Goal: Information Seeking & Learning: Learn about a topic

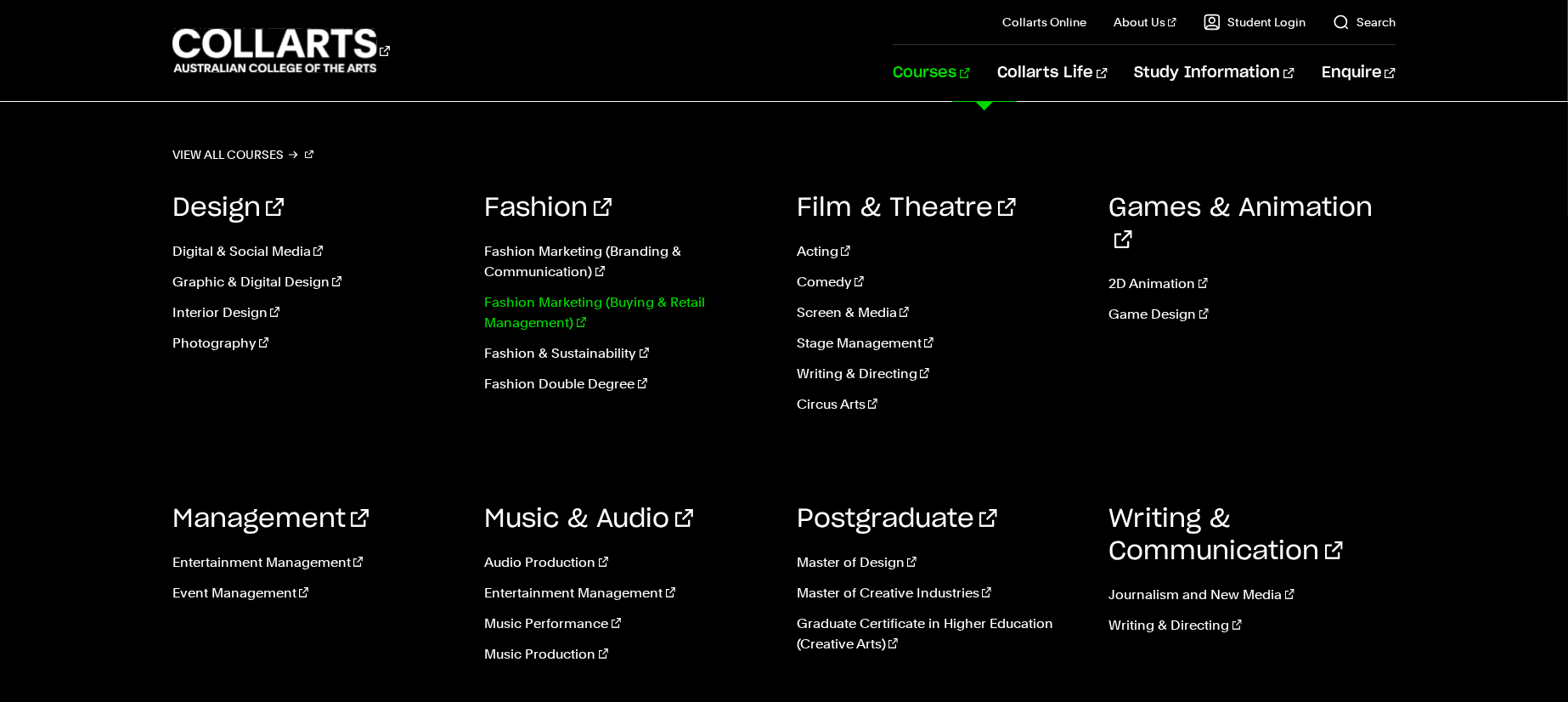
click at [618, 297] on link "Fashion Marketing (Buying & Retail Management)" at bounding box center [628, 313] width 287 height 41
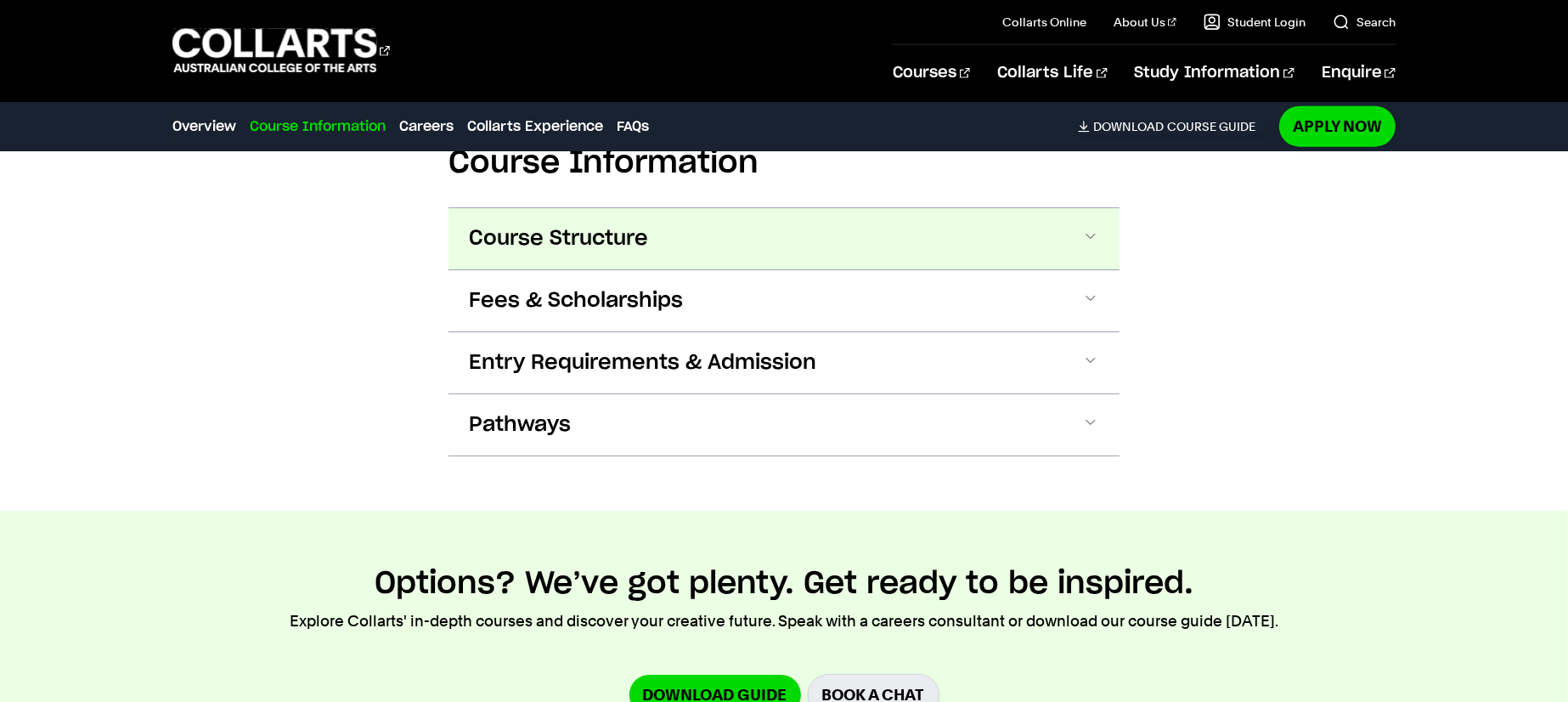
click at [603, 224] on button "Course Structure" at bounding box center [784, 238] width 671 height 61
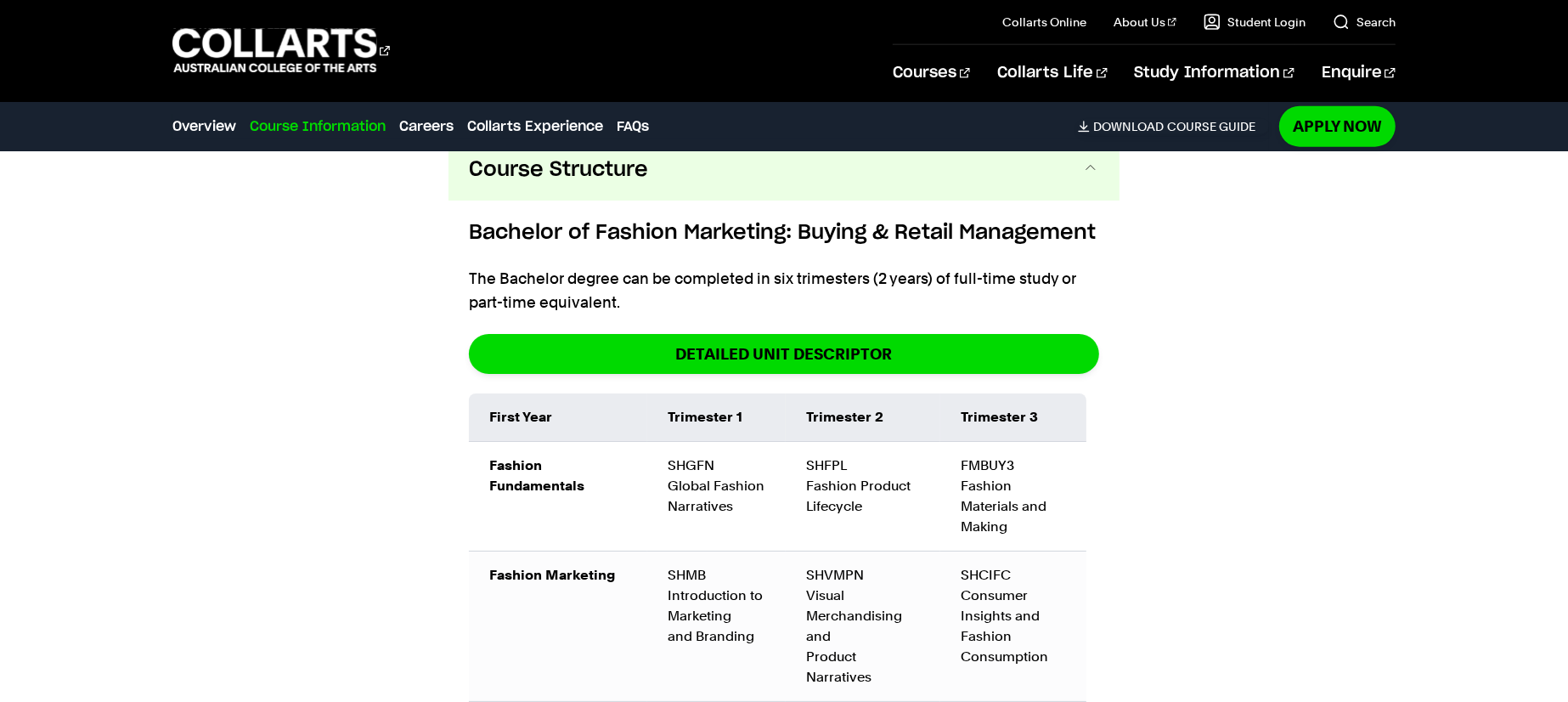
scroll to position [1821, 0]
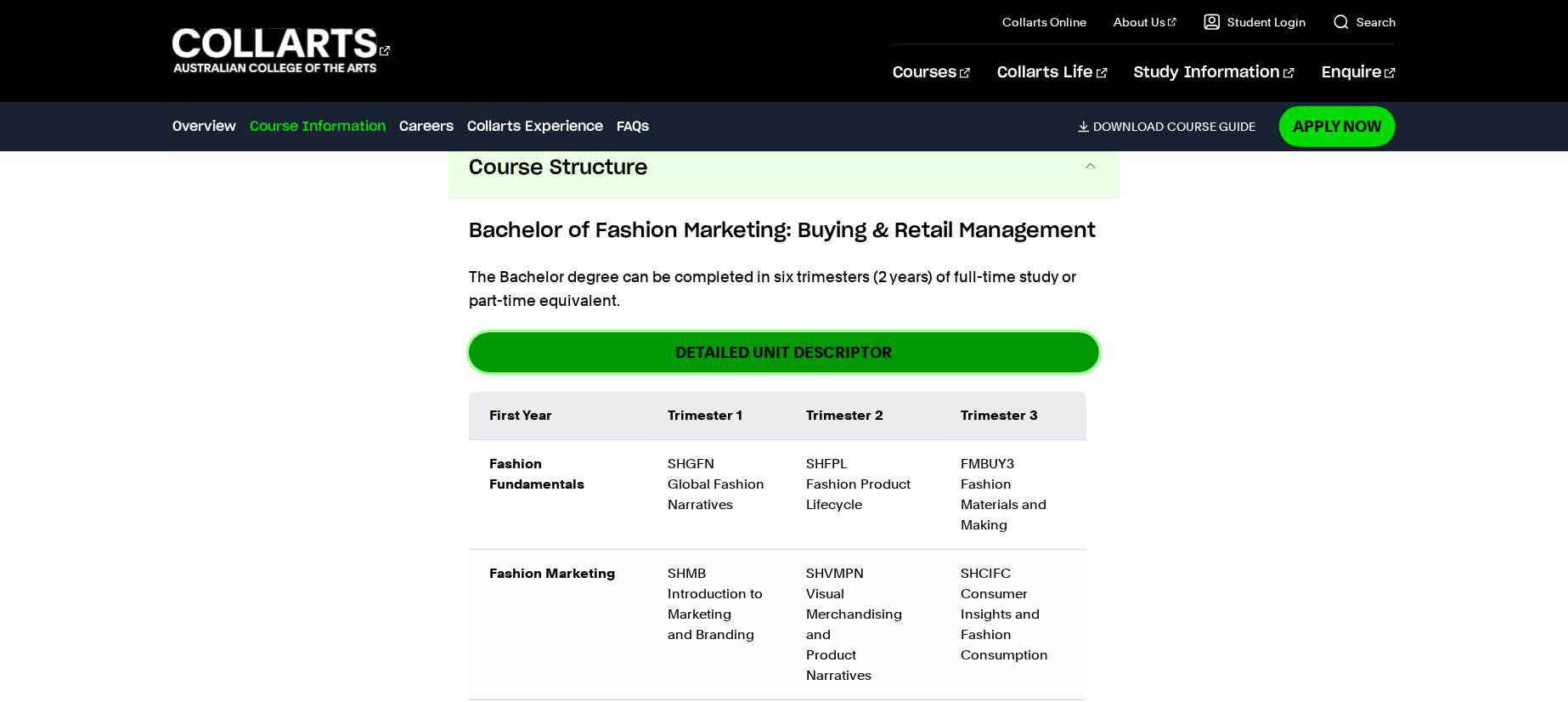
click at [618, 365] on link "DETAILED UNIT DESCRIPTOR" at bounding box center [784, 351] width 630 height 40
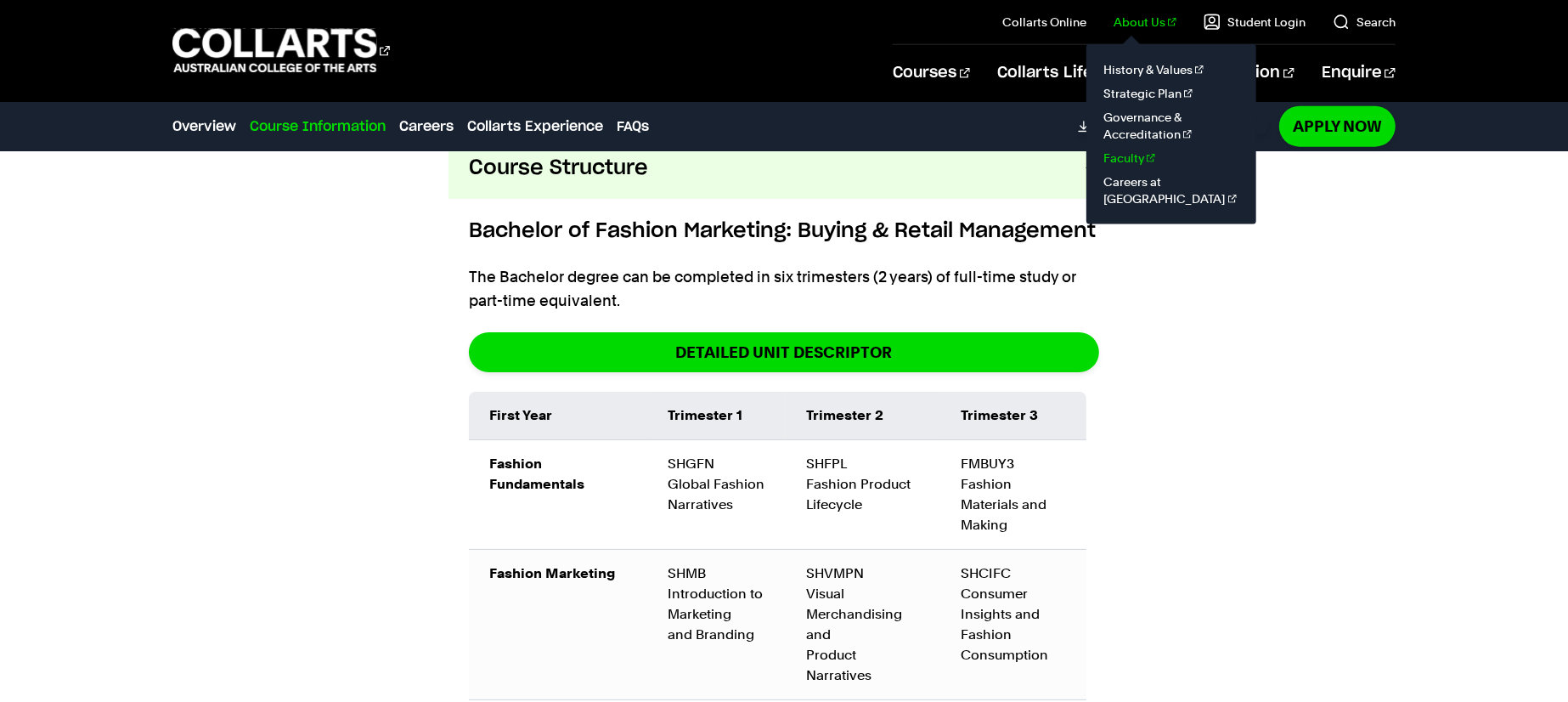
click at [1139, 155] on link "Faculty" at bounding box center [1171, 158] width 142 height 24
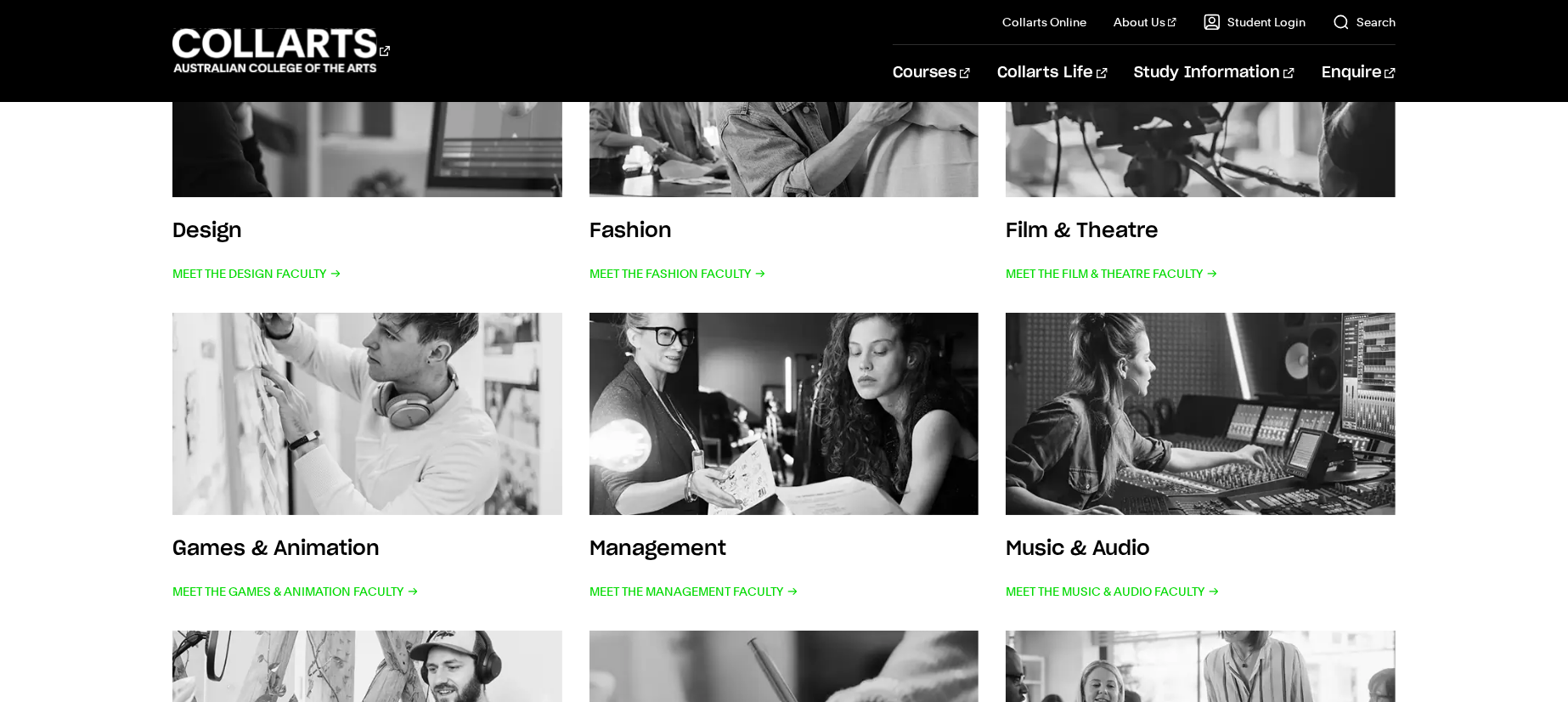
scroll to position [476, 0]
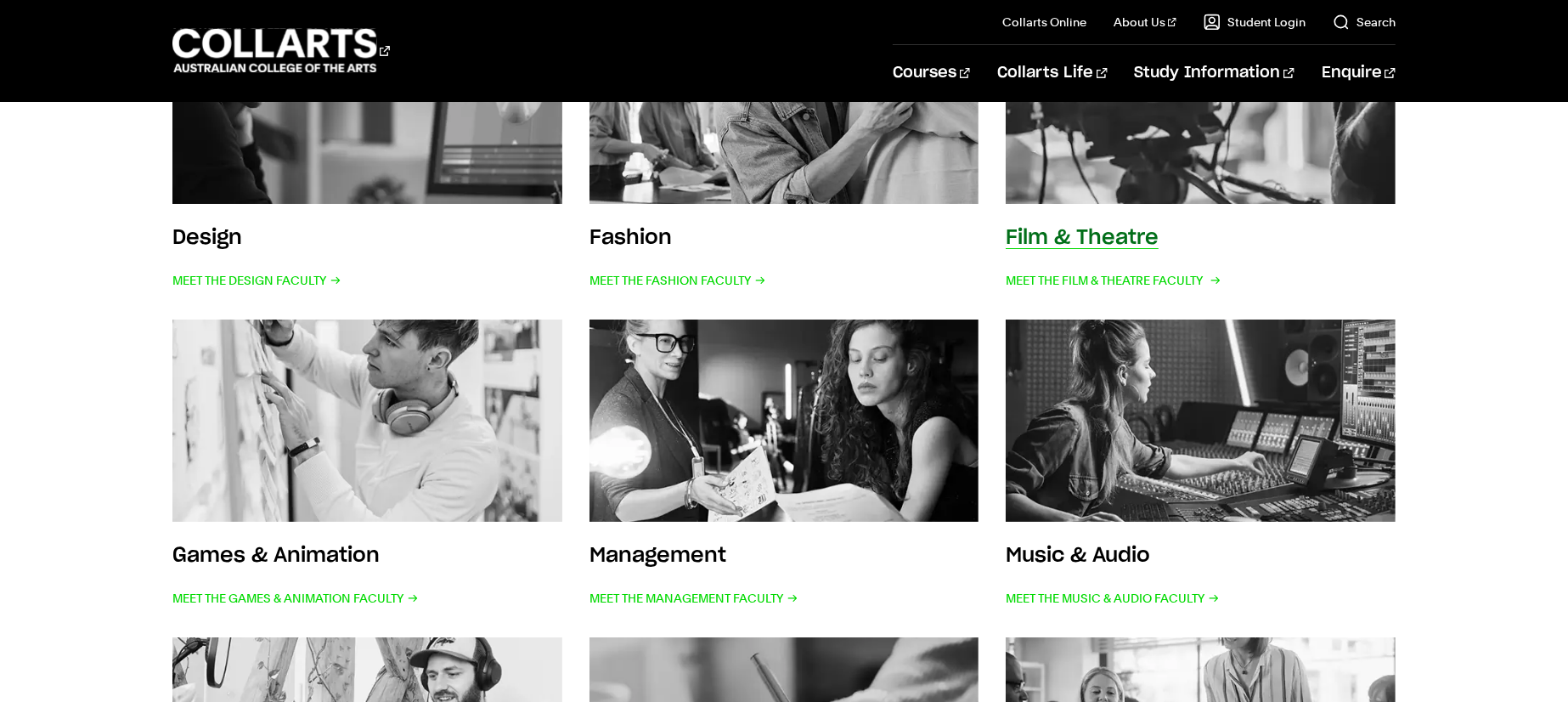
click at [1145, 139] on img at bounding box center [1201, 103] width 429 height 223
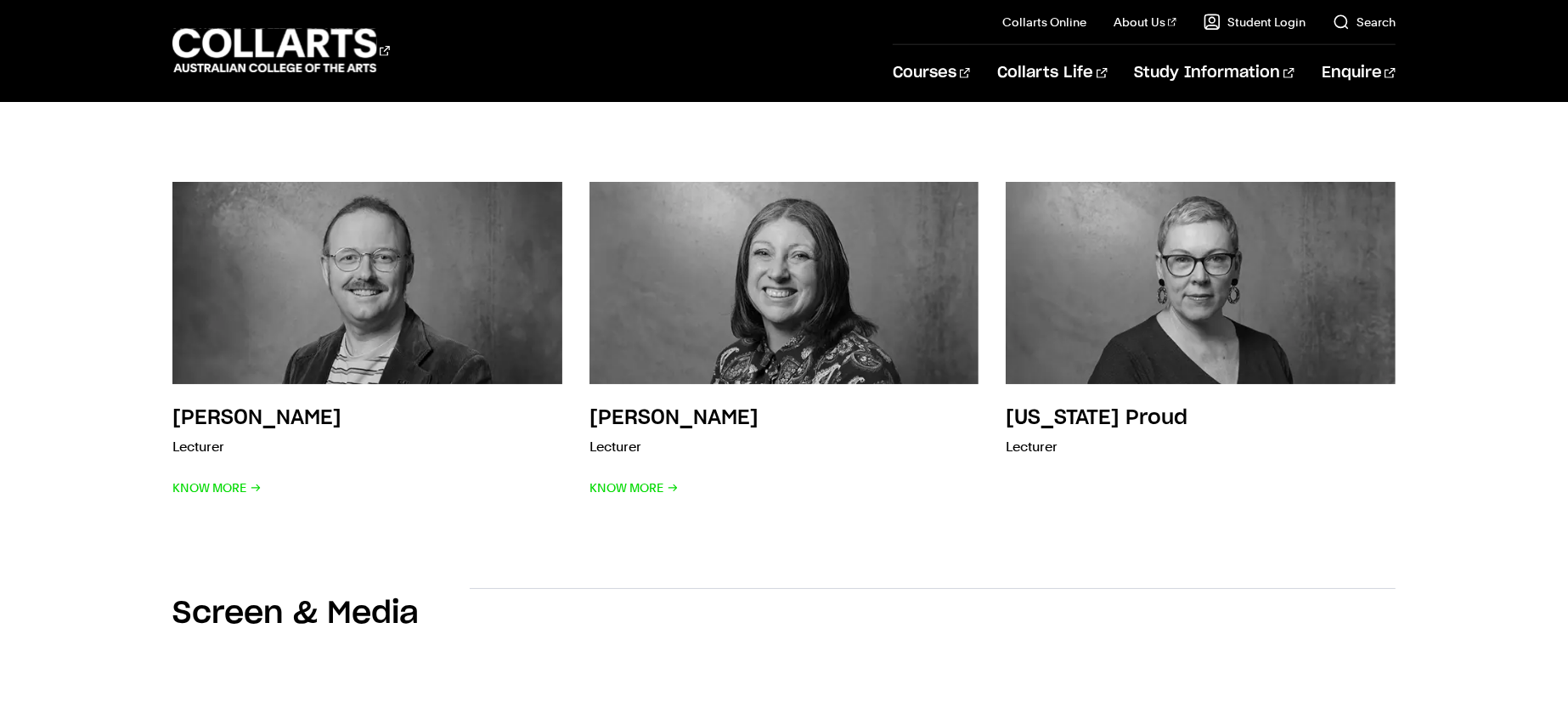
scroll to position [1654, 0]
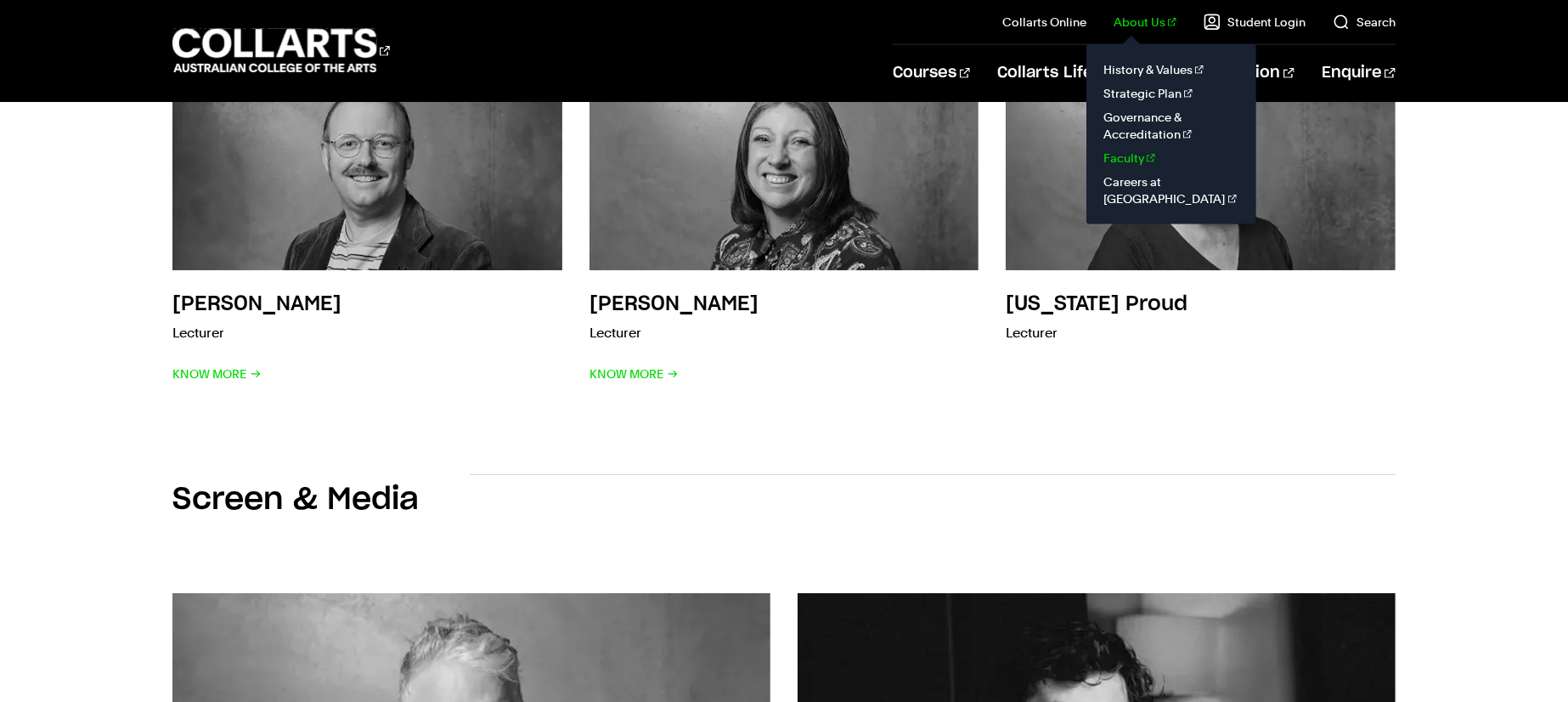
click at [1127, 156] on link "Faculty" at bounding box center [1171, 158] width 142 height 24
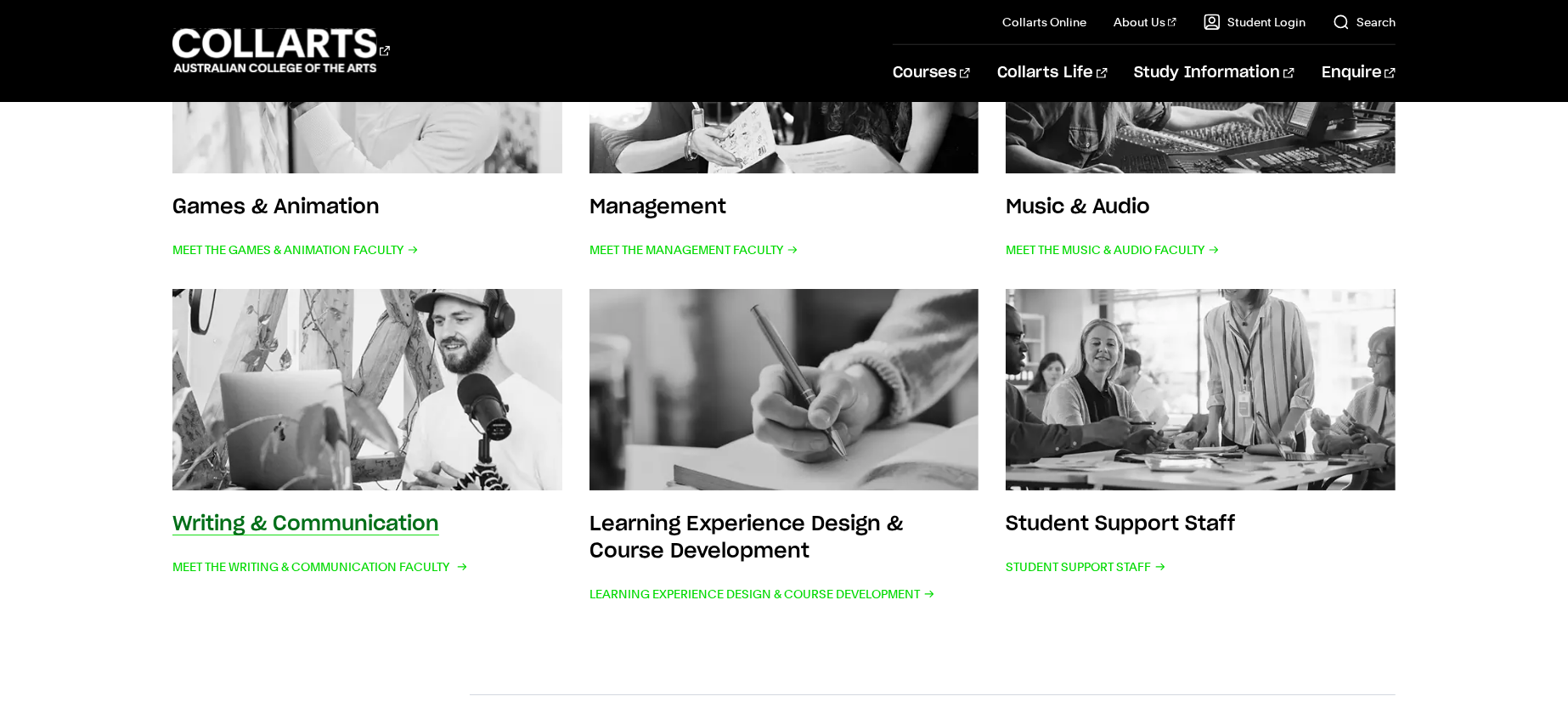
scroll to position [787, 0]
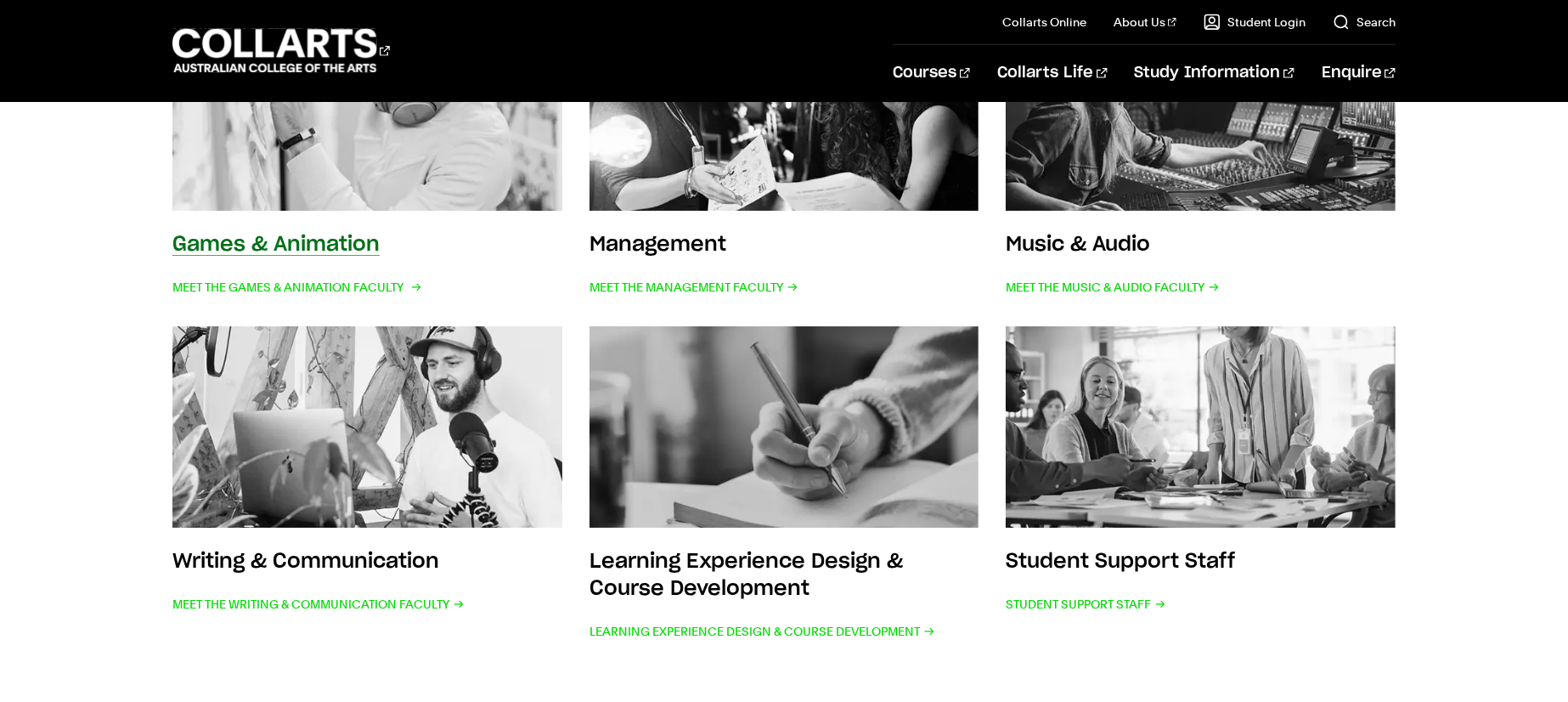
click at [399, 176] on img at bounding box center [367, 110] width 429 height 223
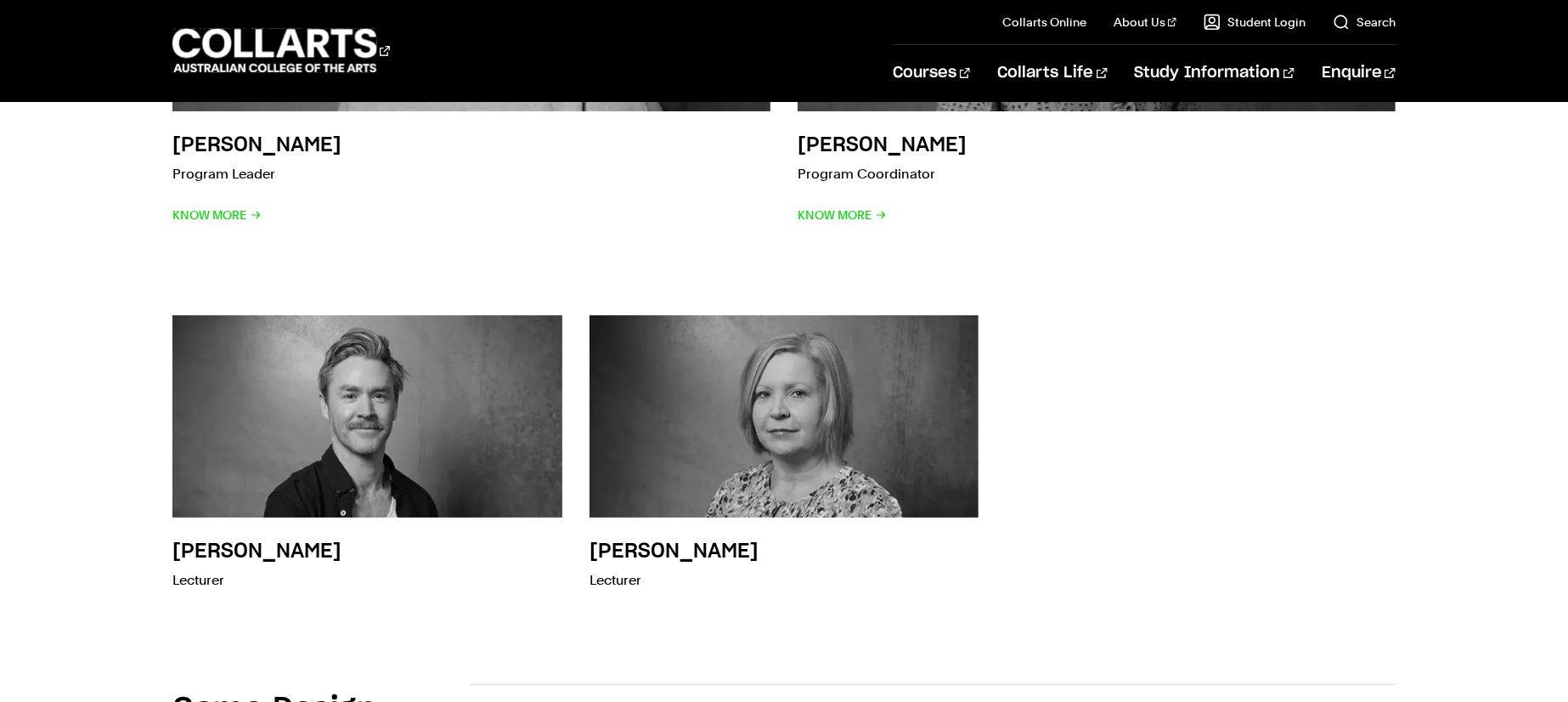
scroll to position [693, 0]
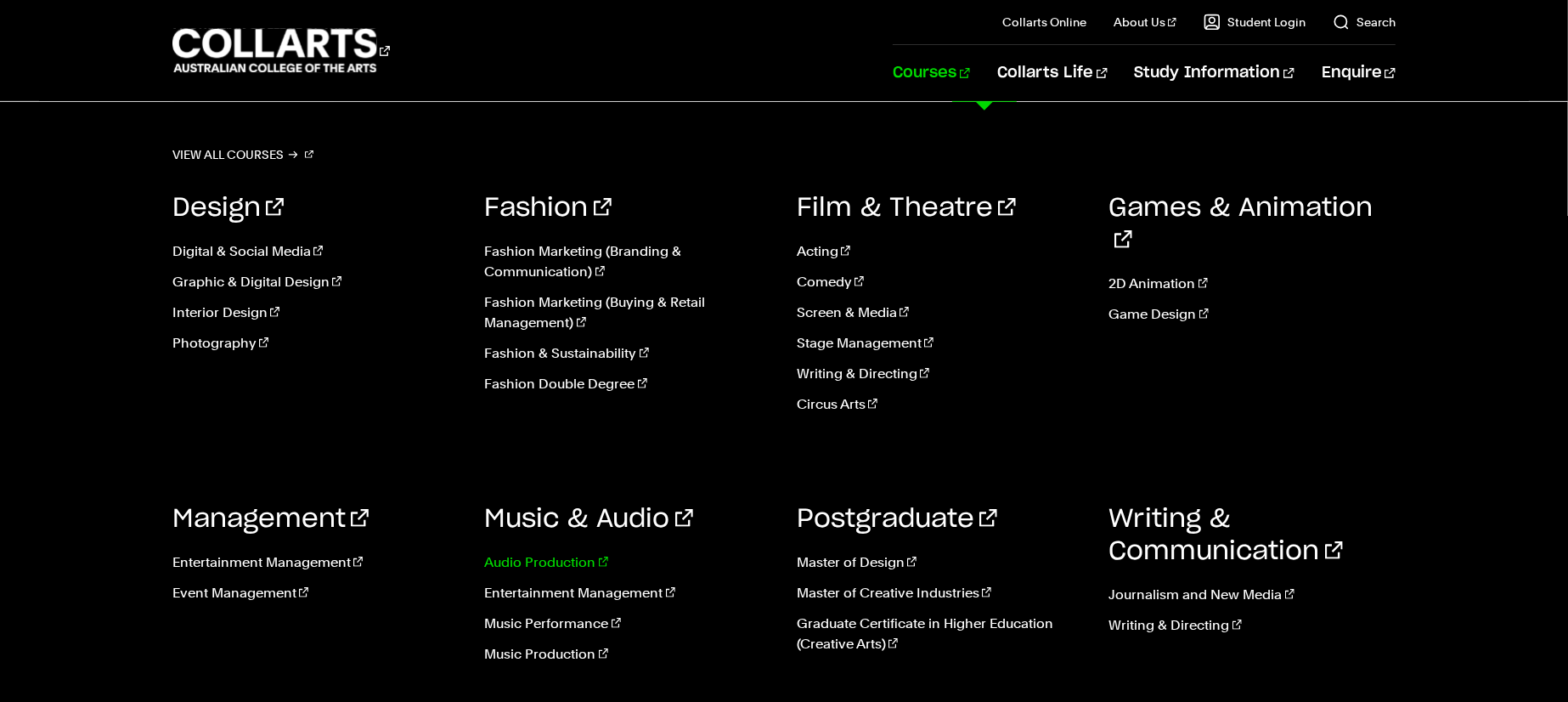
click at [553, 561] on link "Audio Production" at bounding box center [628, 562] width 287 height 21
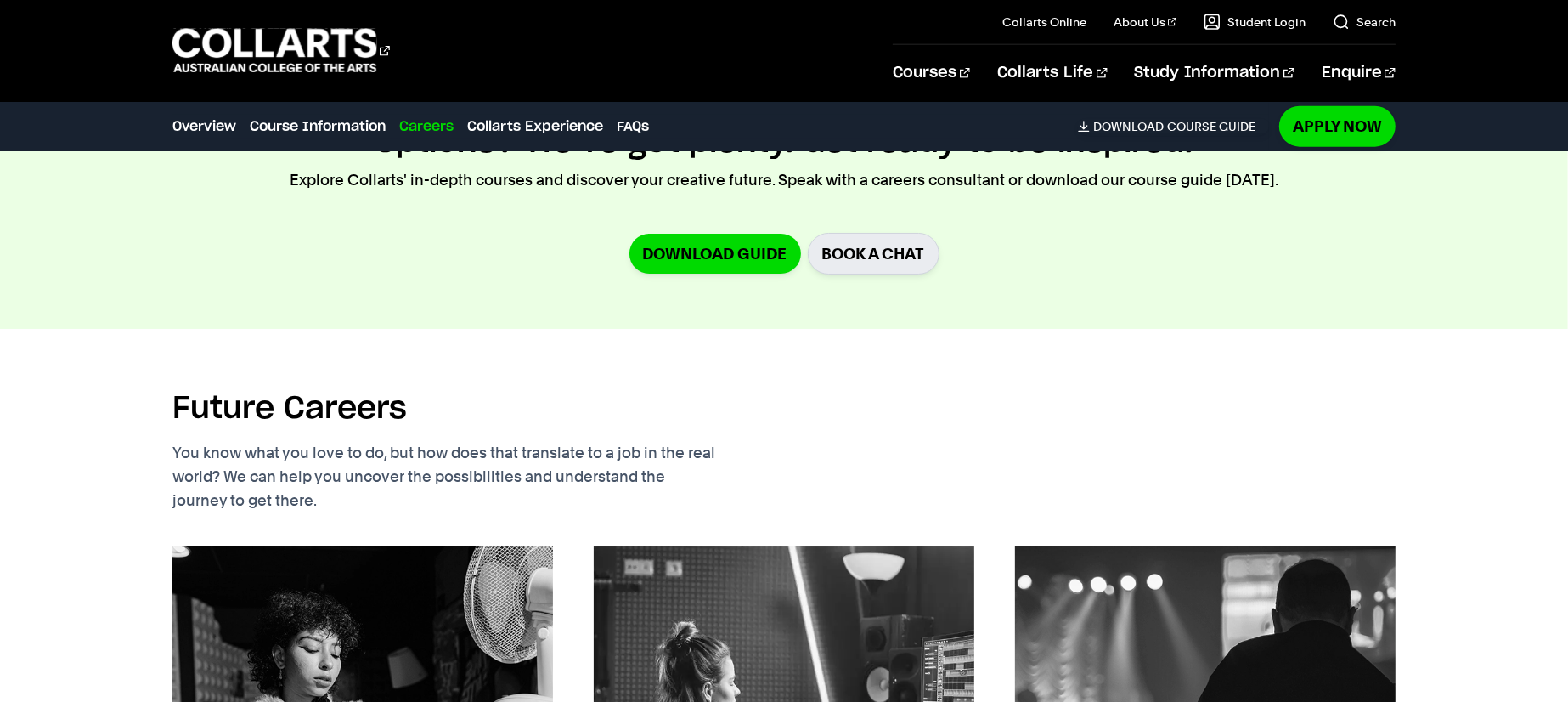
scroll to position [2143, 0]
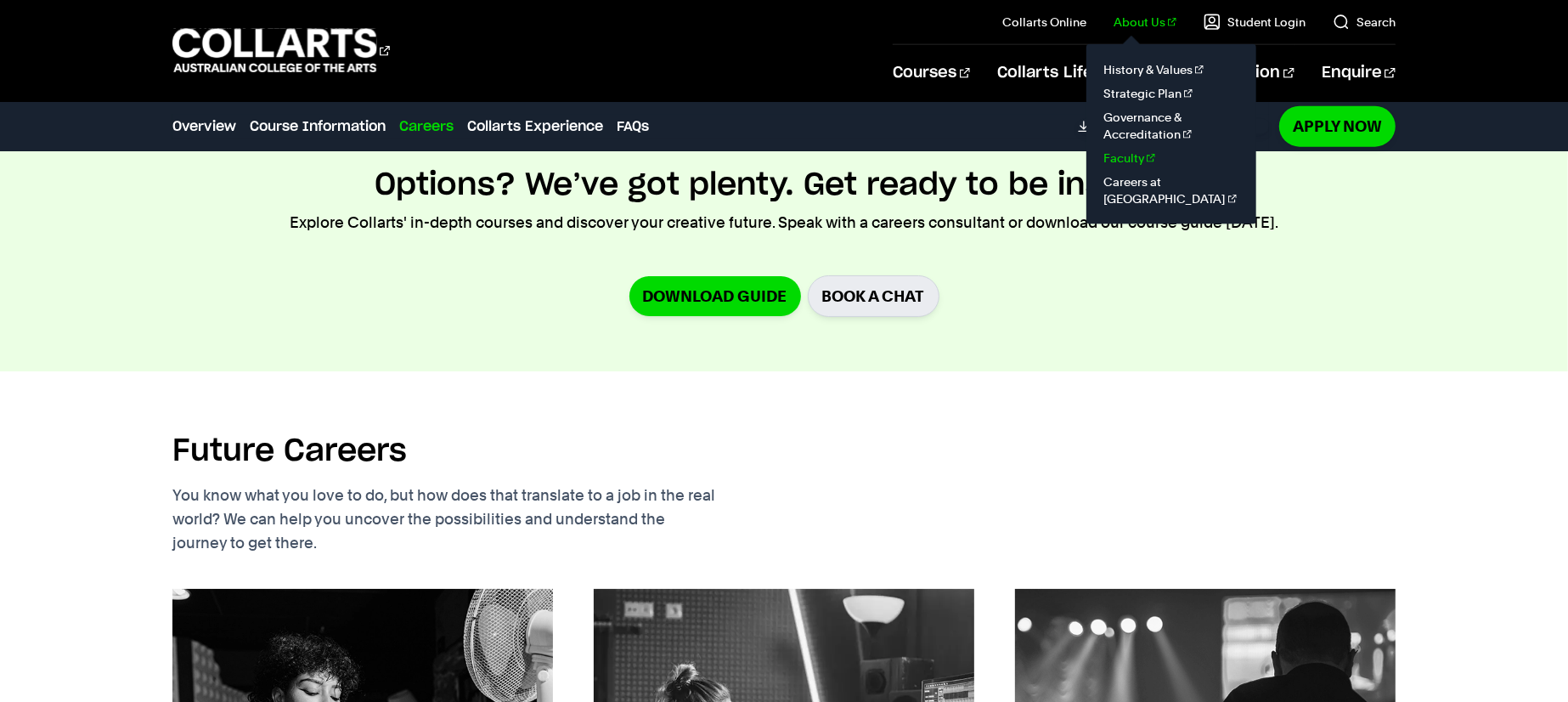
click at [1131, 160] on link "Faculty" at bounding box center [1171, 158] width 142 height 24
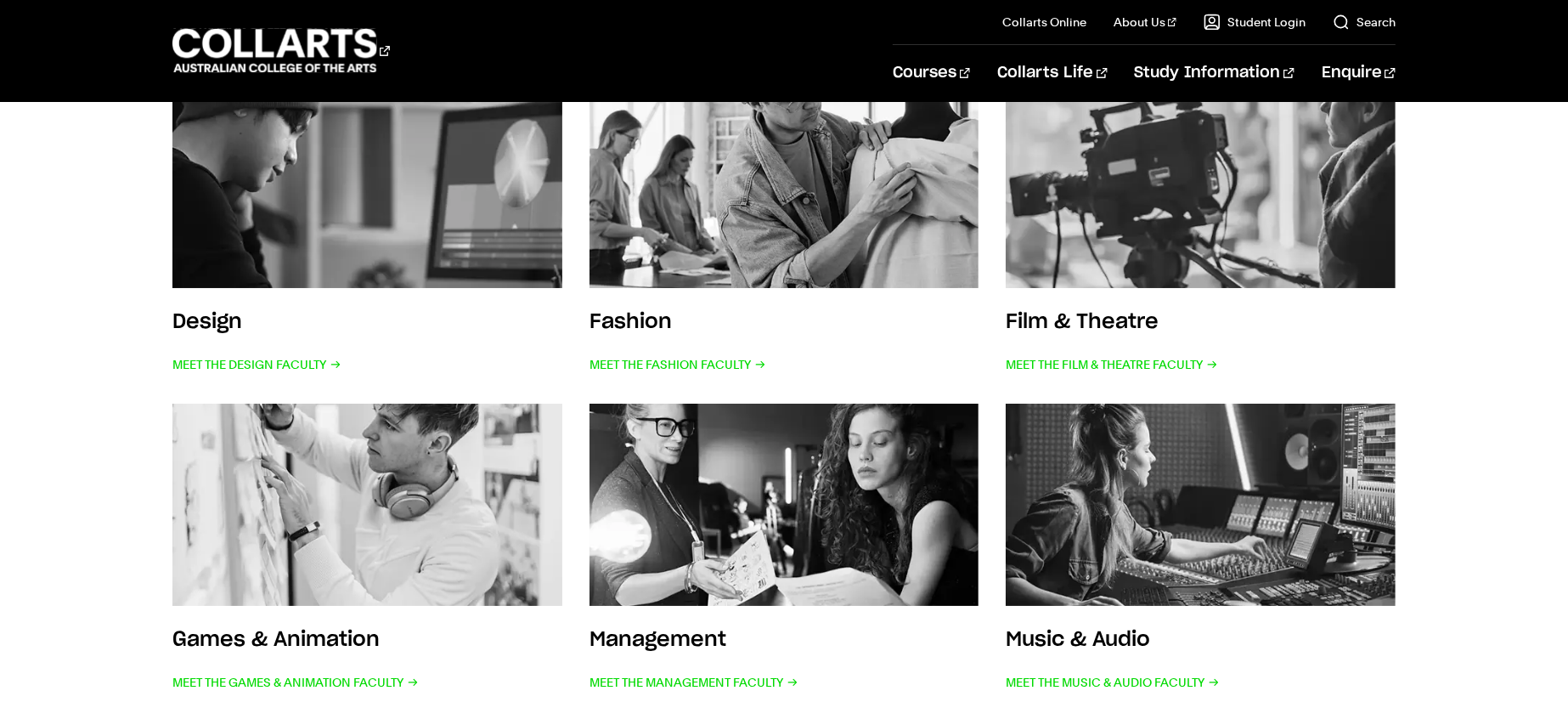
scroll to position [388, 0]
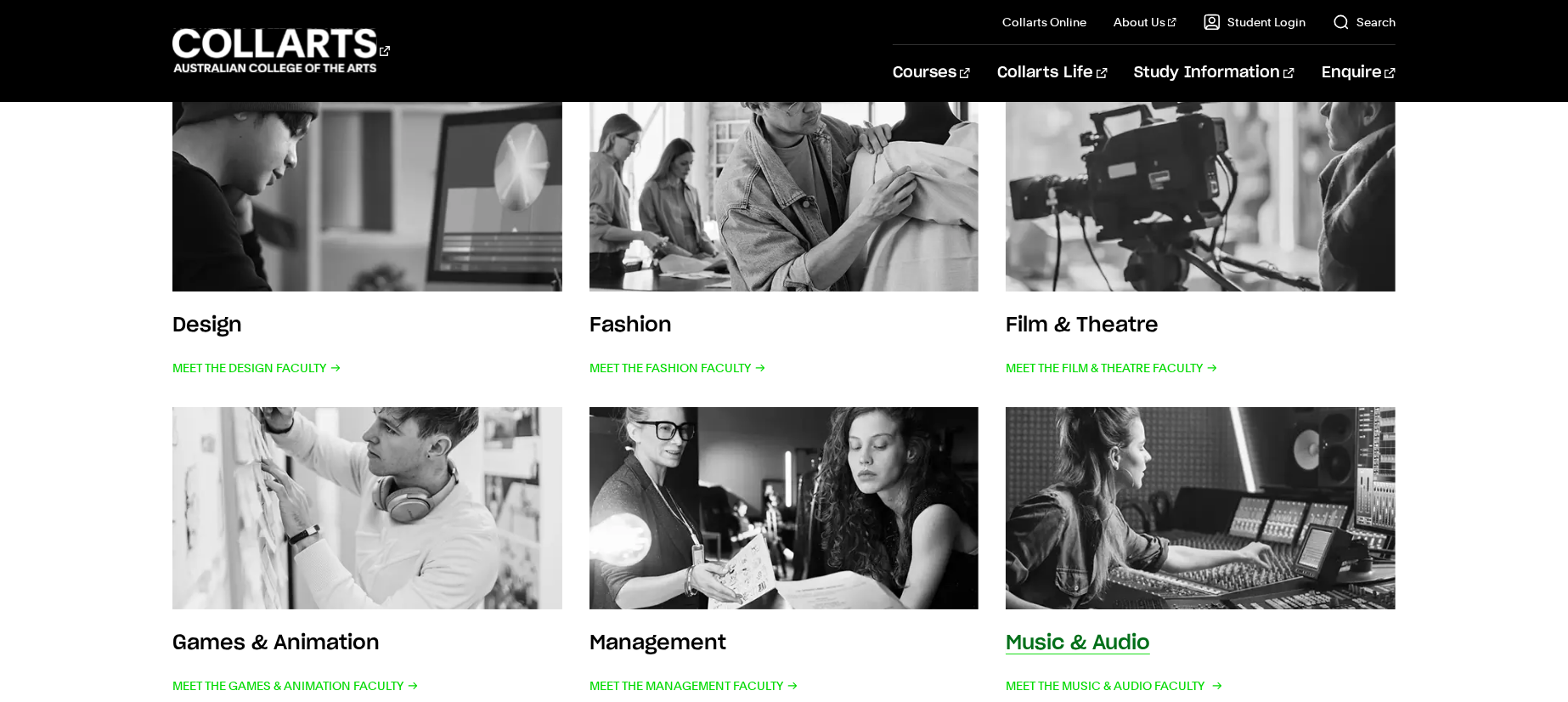
click at [1215, 548] on img at bounding box center [1201, 508] width 429 height 223
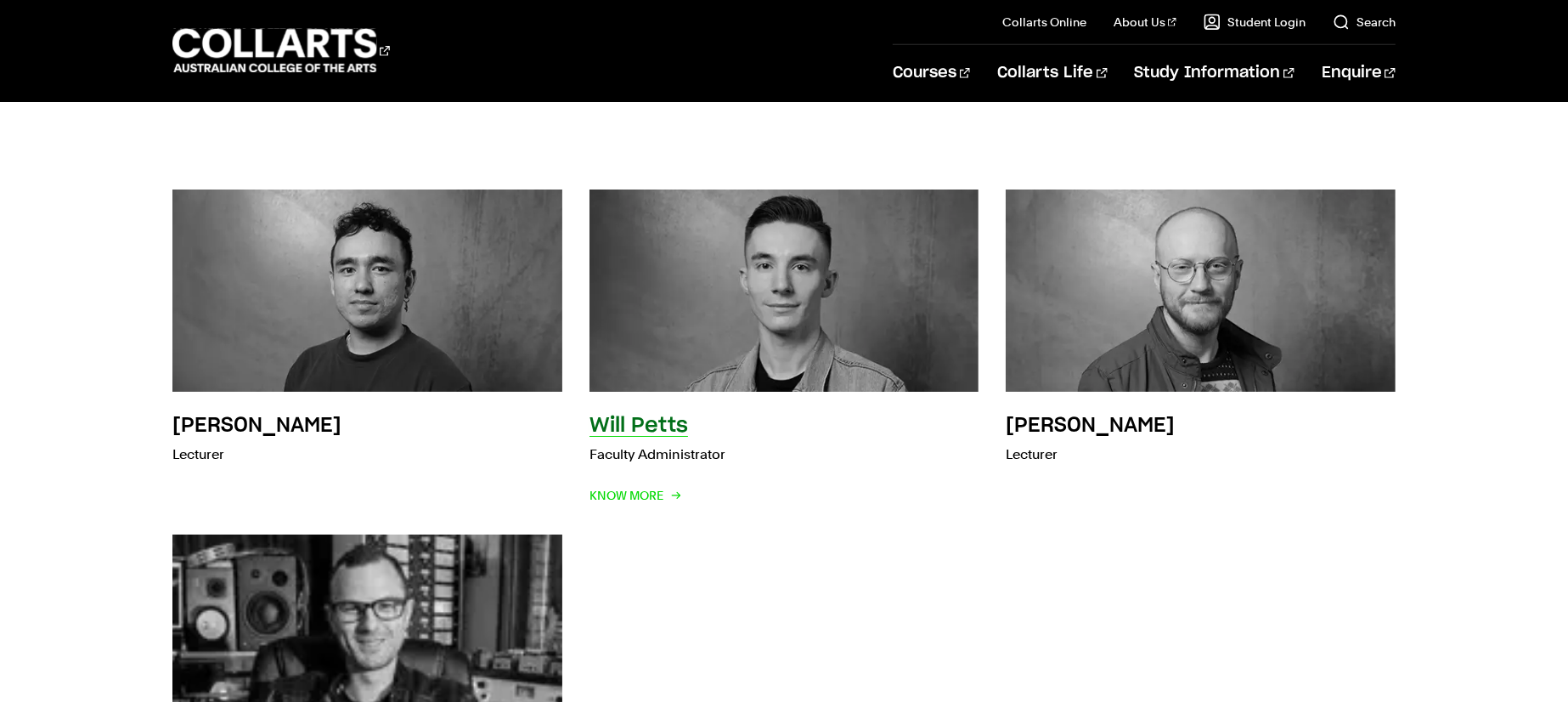
scroll to position [895, 0]
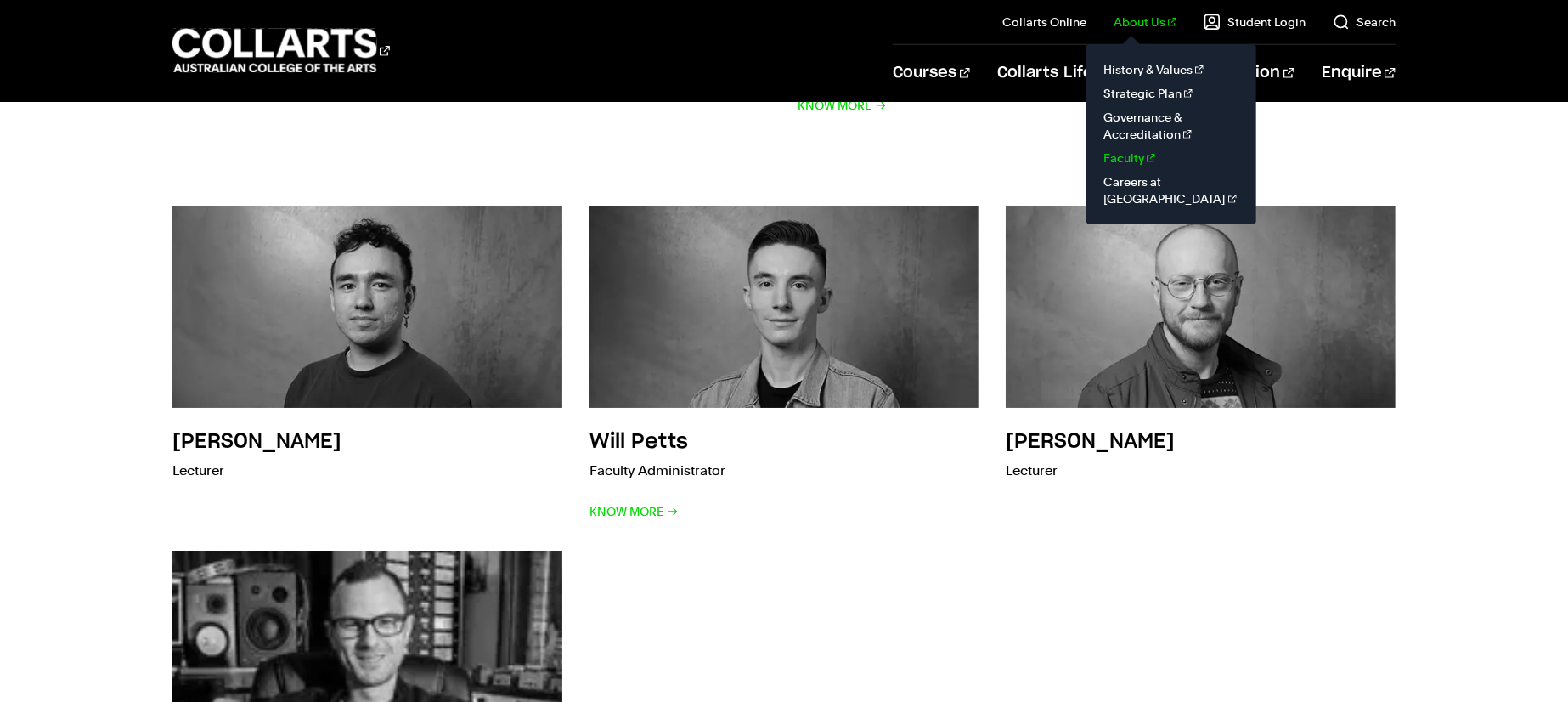
click at [1134, 155] on link "Faculty" at bounding box center [1171, 158] width 142 height 24
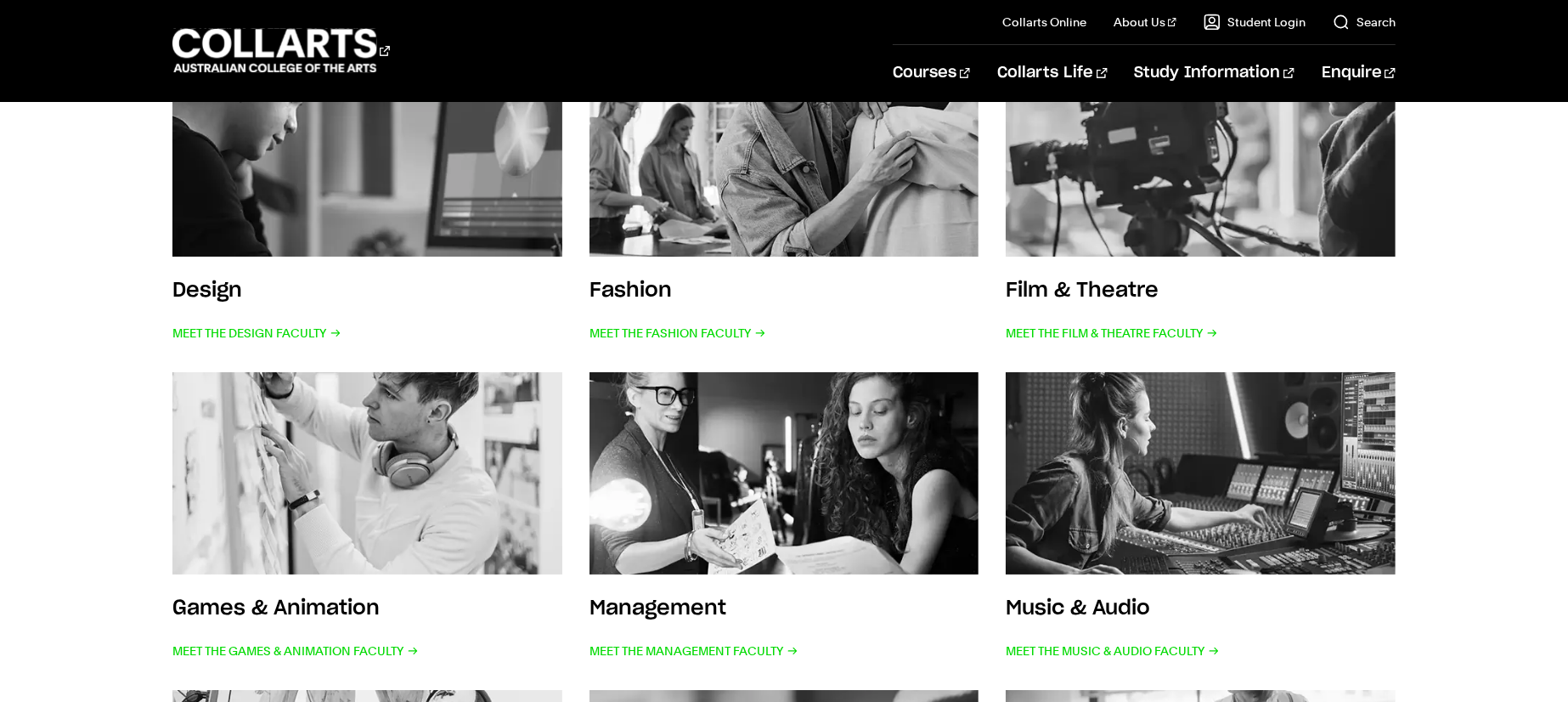
scroll to position [408, 0]
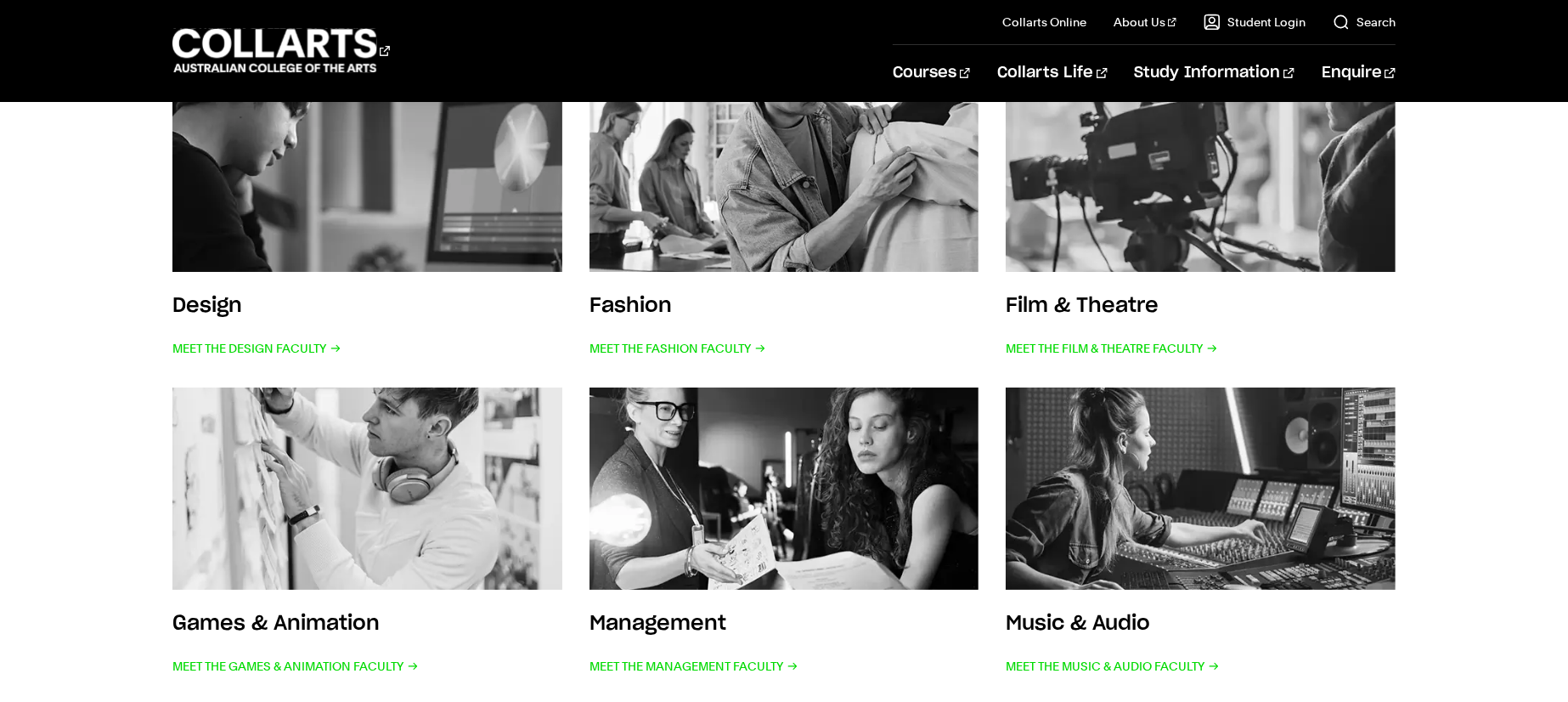
drag, startPoint x: 1136, startPoint y: 423, endPoint x: 699, endPoint y: 1, distance: 607.5
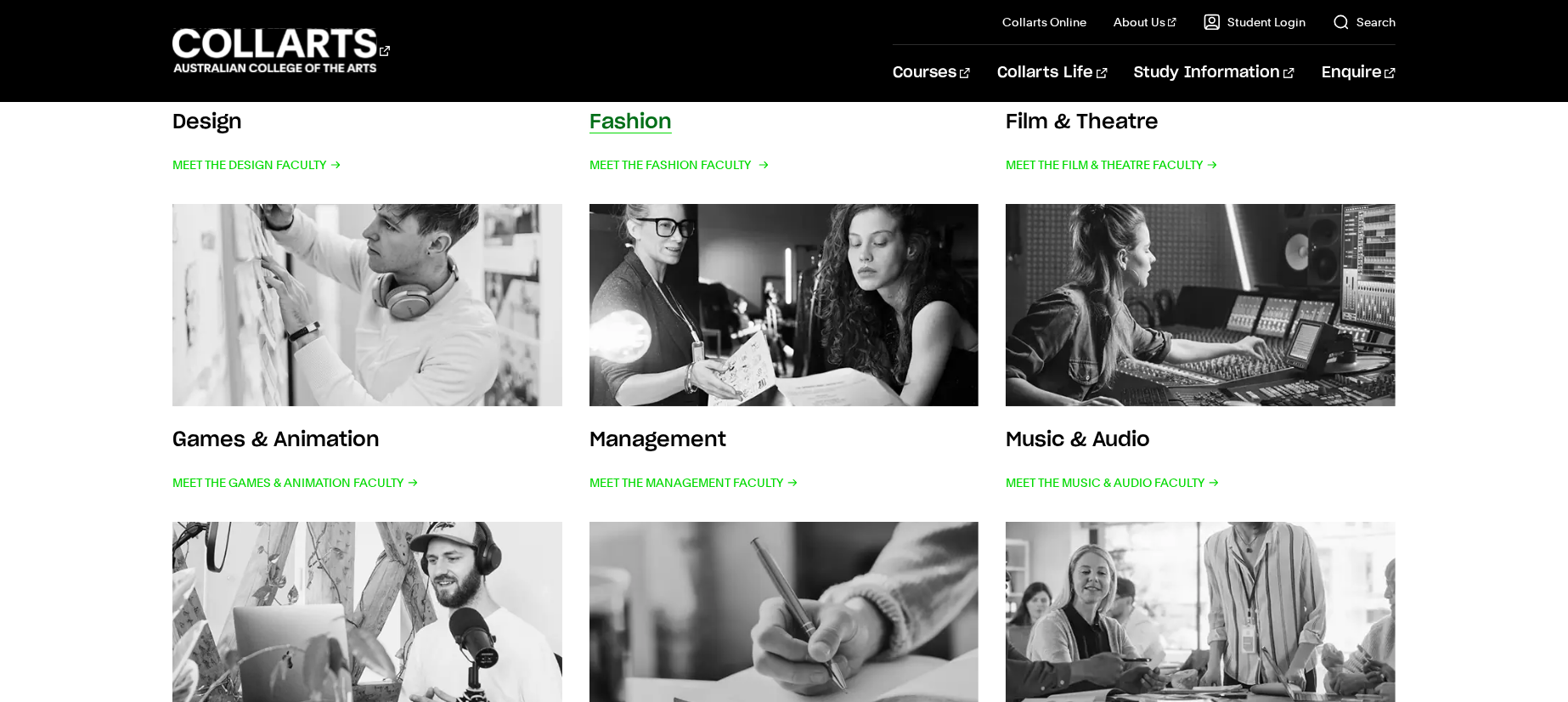
scroll to position [596, 0]
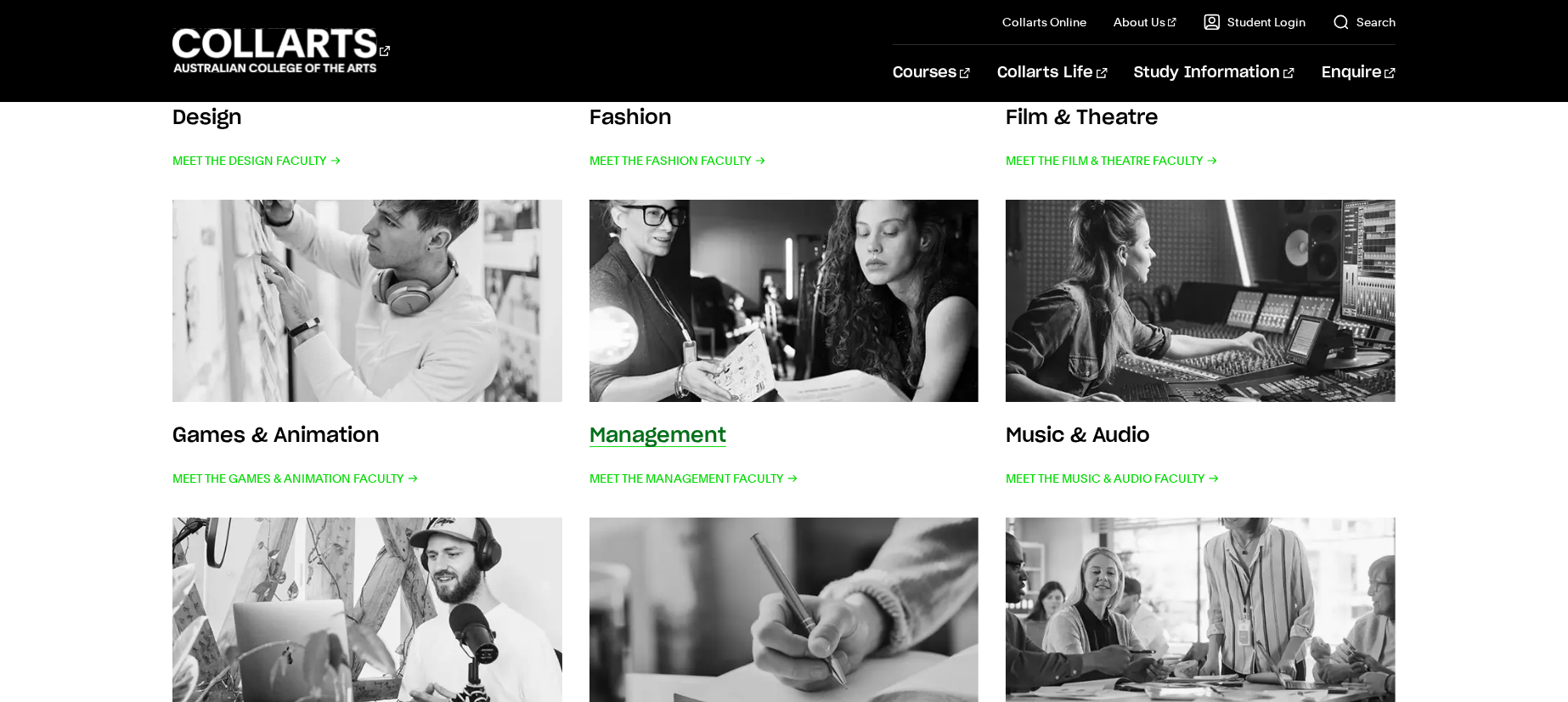
drag, startPoint x: 838, startPoint y: 309, endPoint x: 934, endPoint y: 1, distance: 322.6
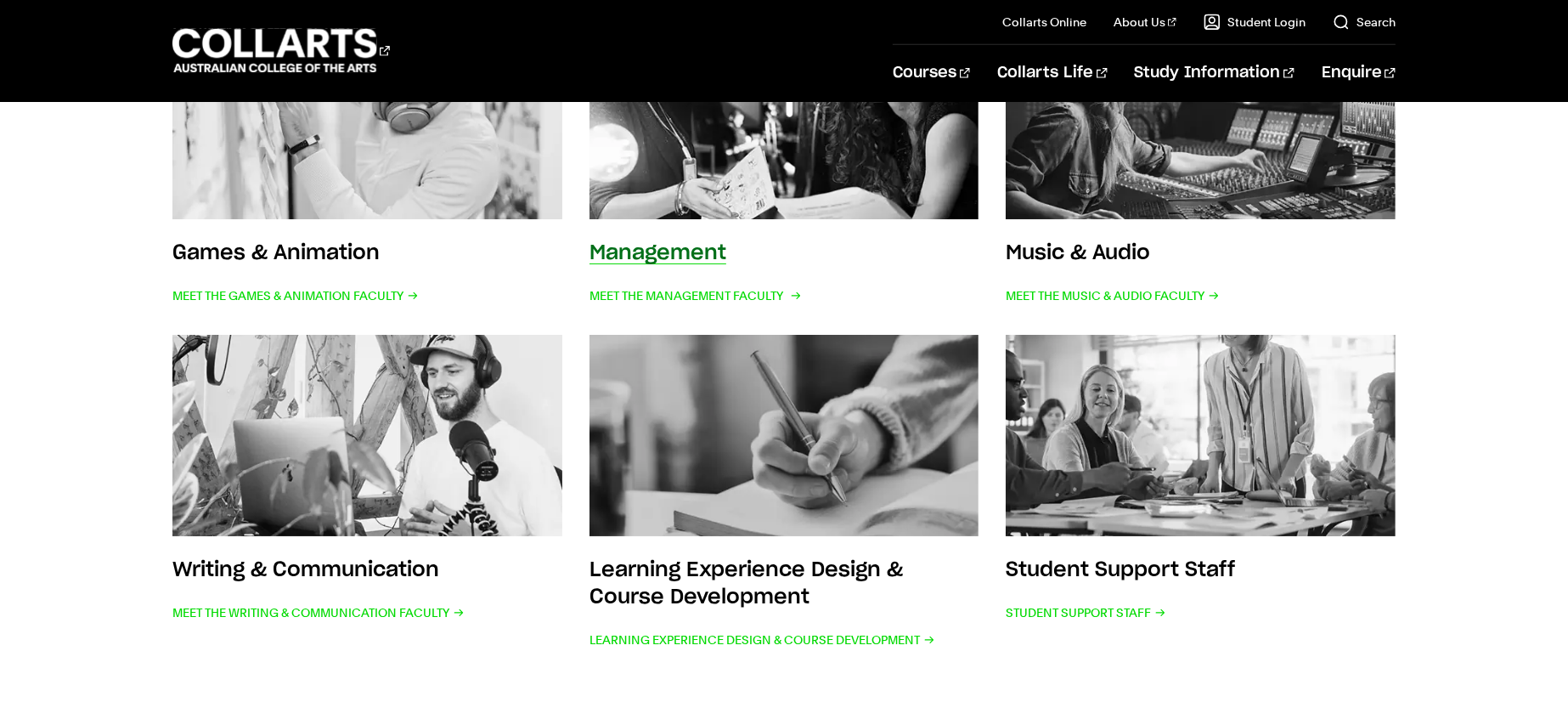
scroll to position [790, 0]
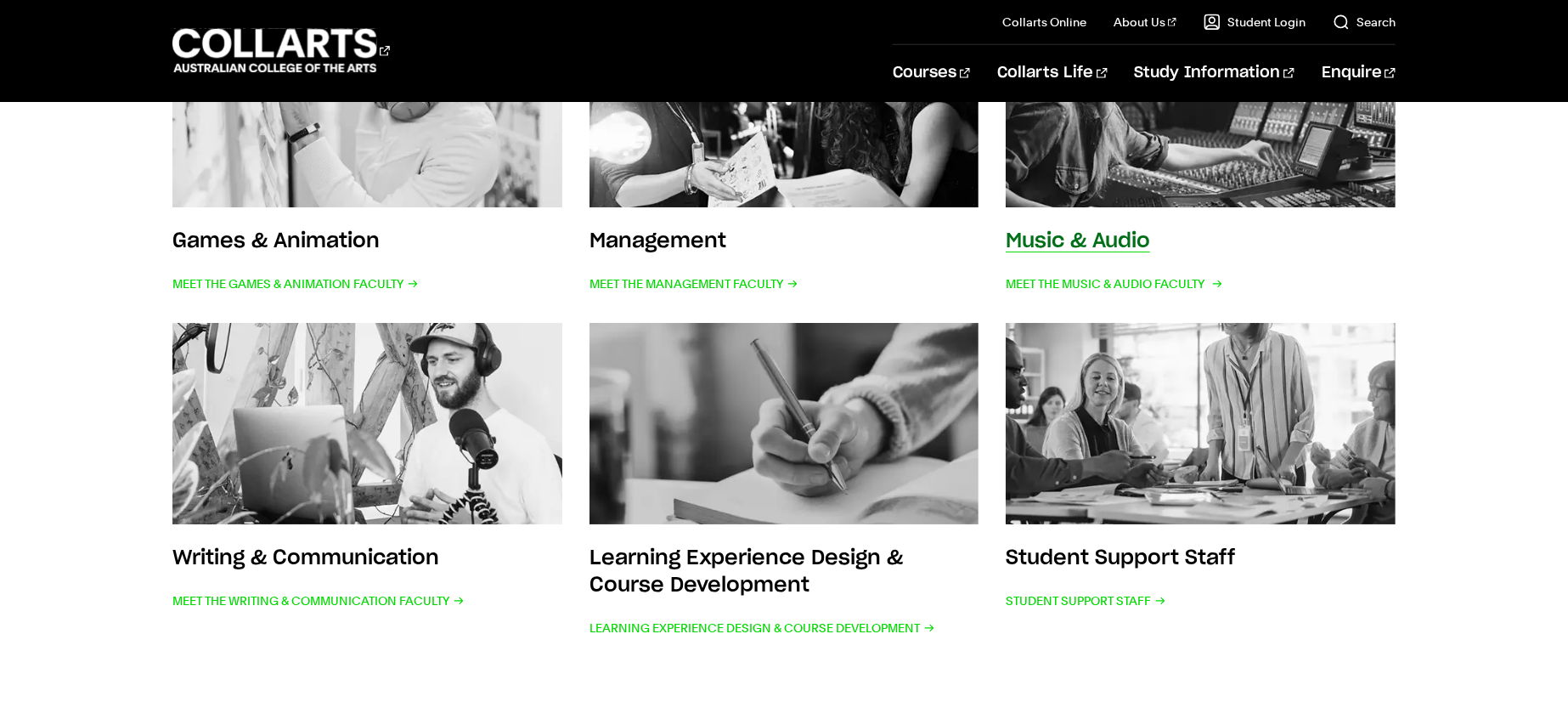
click at [1230, 155] on img at bounding box center [1201, 106] width 429 height 223
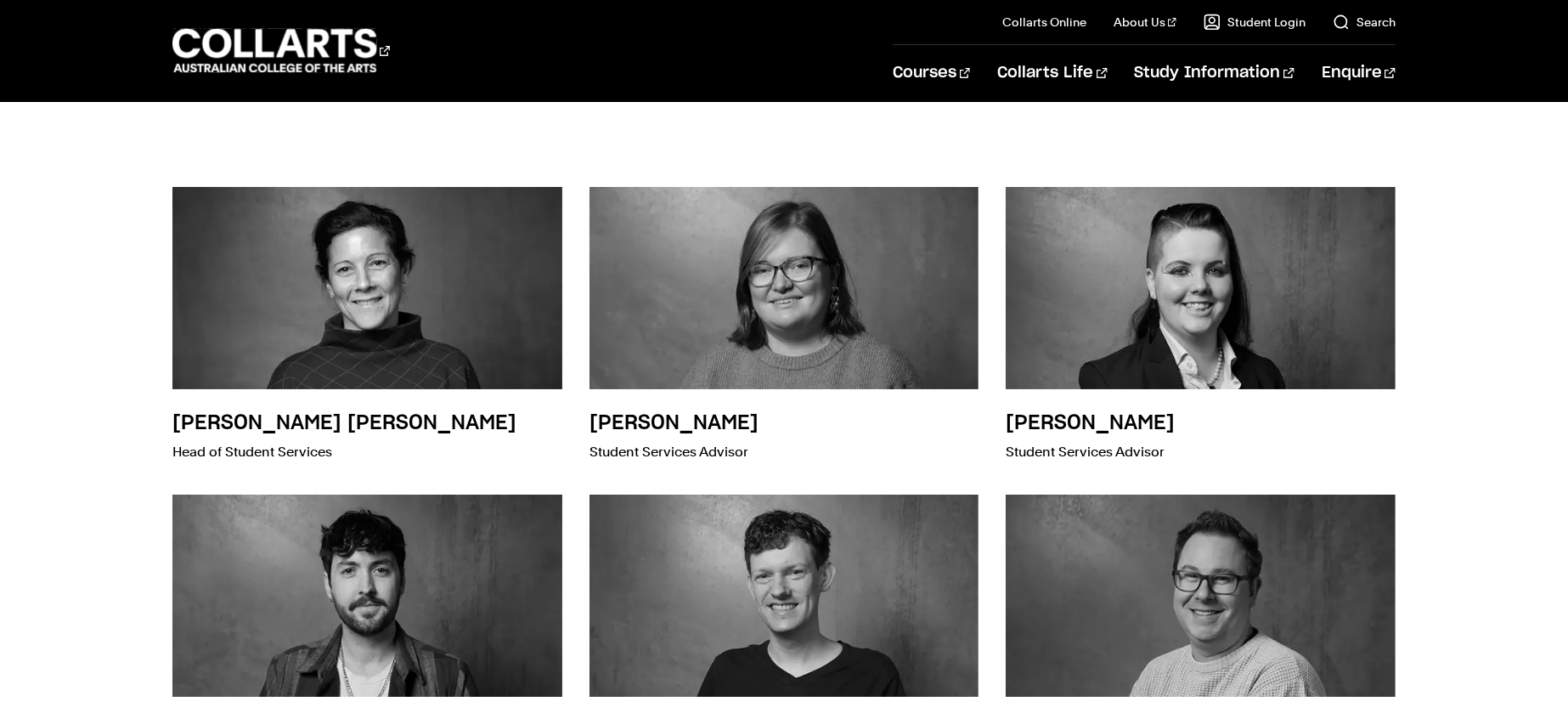
scroll to position [341, 0]
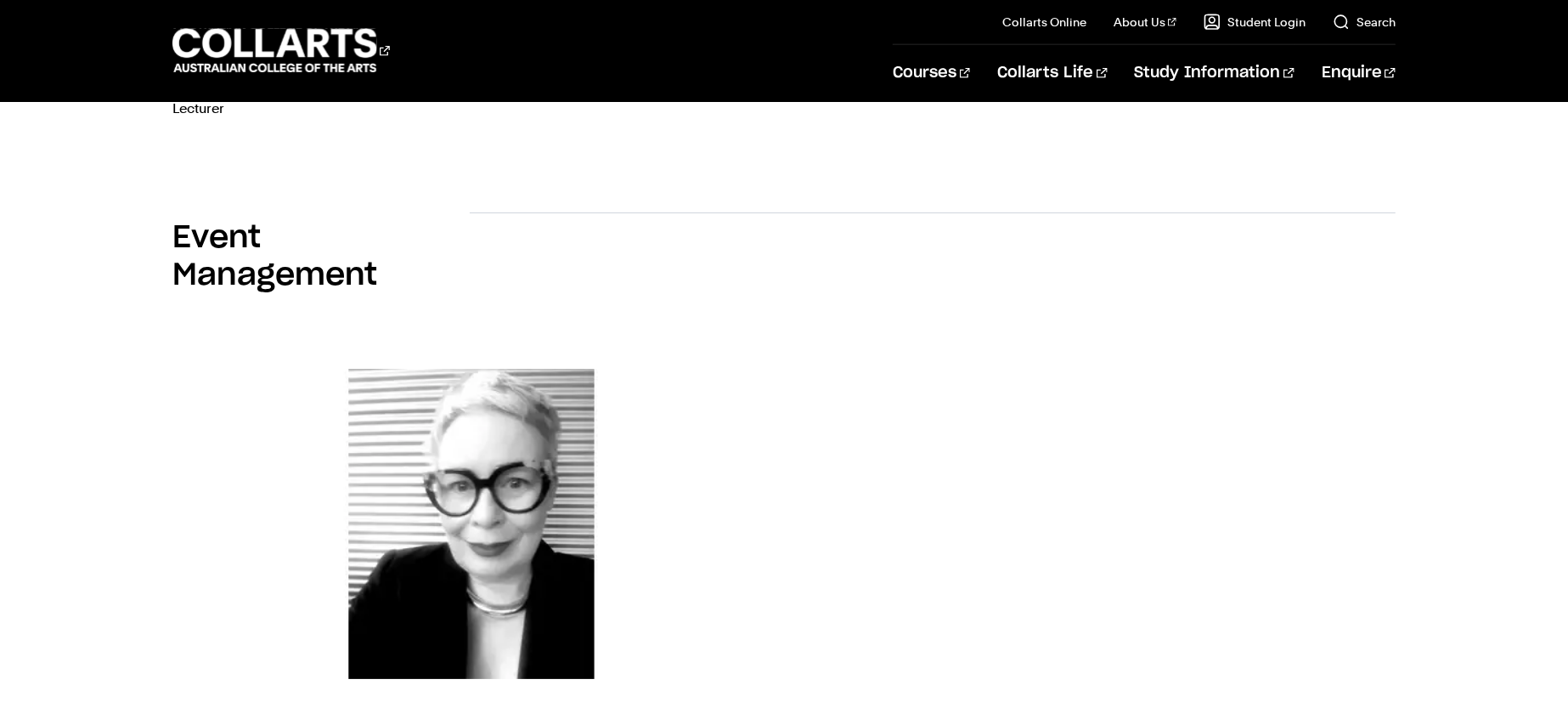
scroll to position [1612, 0]
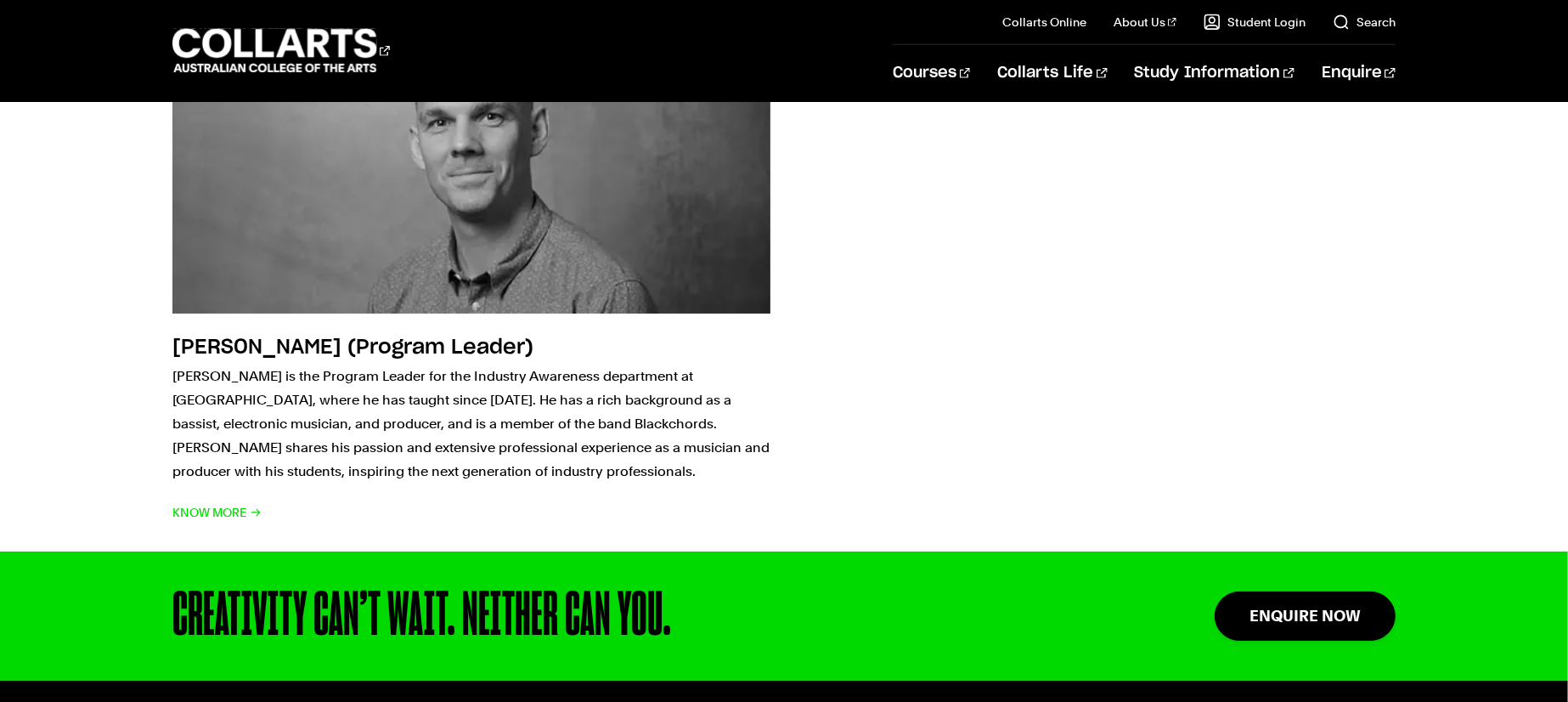
scroll to position [1170, 0]
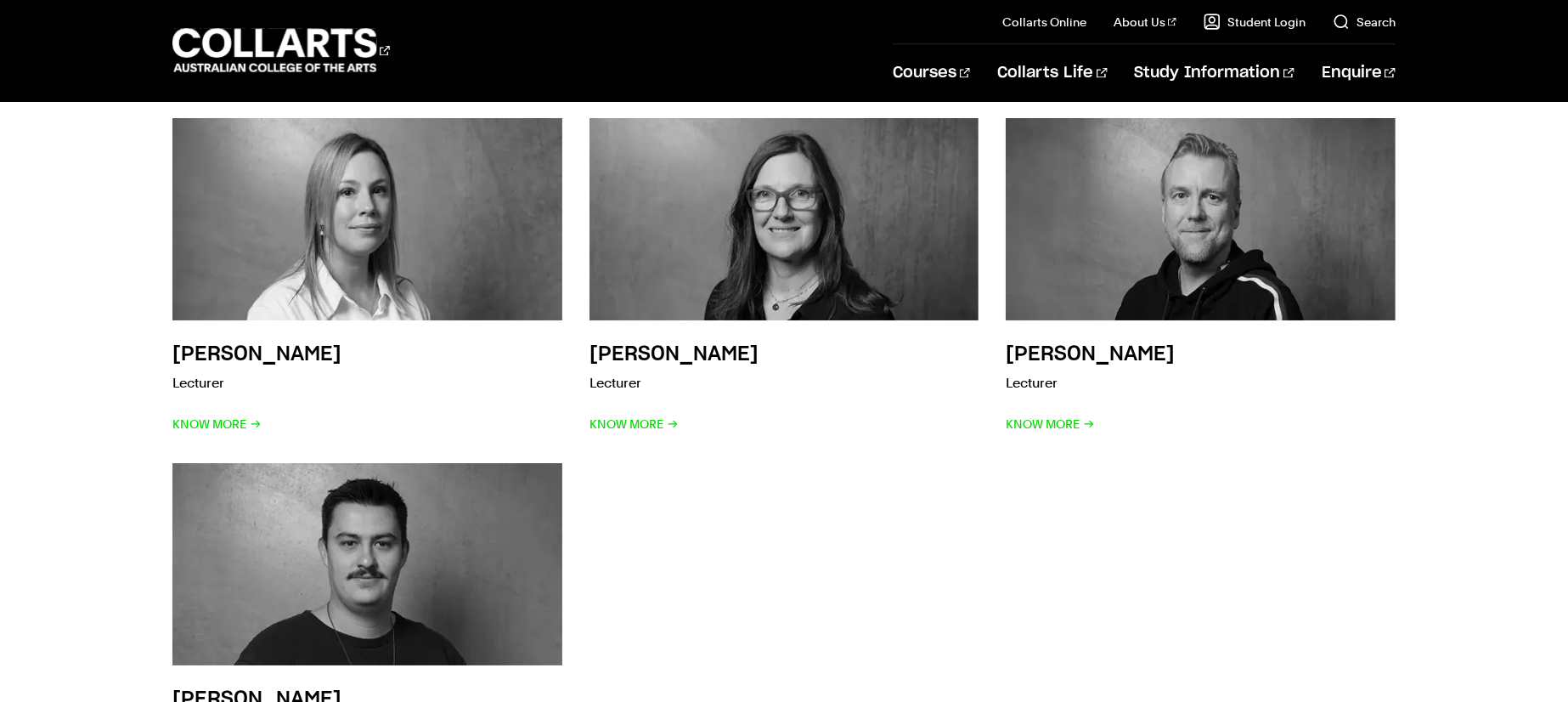
scroll to position [2999, 0]
